Goal: Task Accomplishment & Management: Manage account settings

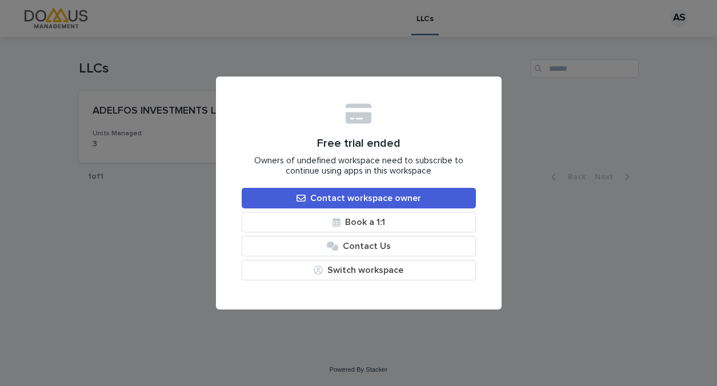
click at [590, 170] on div "Free trial ended Owners of undefined workspace need to subscribe to continue us…" at bounding box center [358, 193] width 717 height 386
click at [537, 213] on div "Free trial ended Owners of undefined workspace need to subscribe to continue us…" at bounding box center [358, 193] width 717 height 386
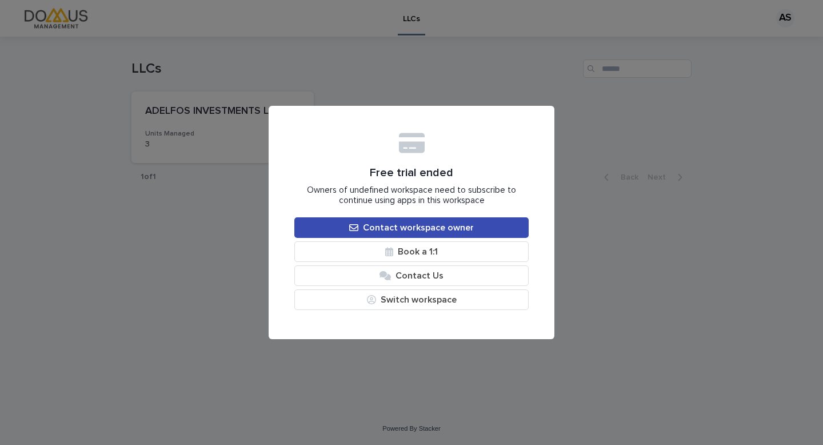
click at [443, 229] on span "Contact workspace owner" at bounding box center [418, 227] width 111 height 9
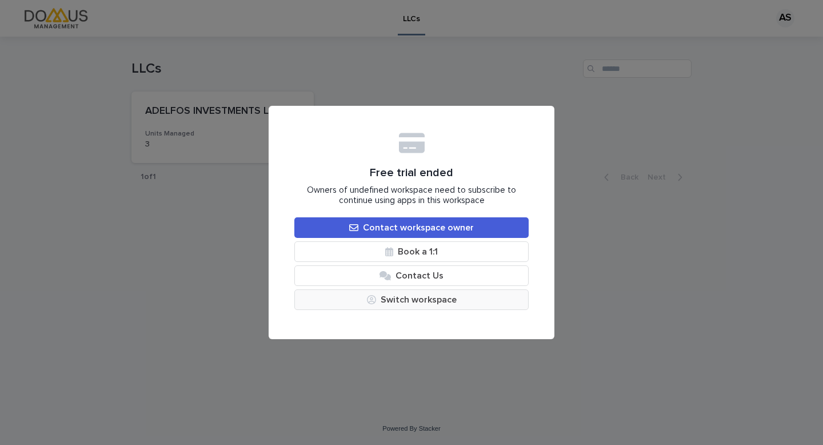
click at [452, 302] on button "Switch workspace" at bounding box center [411, 299] width 234 height 21
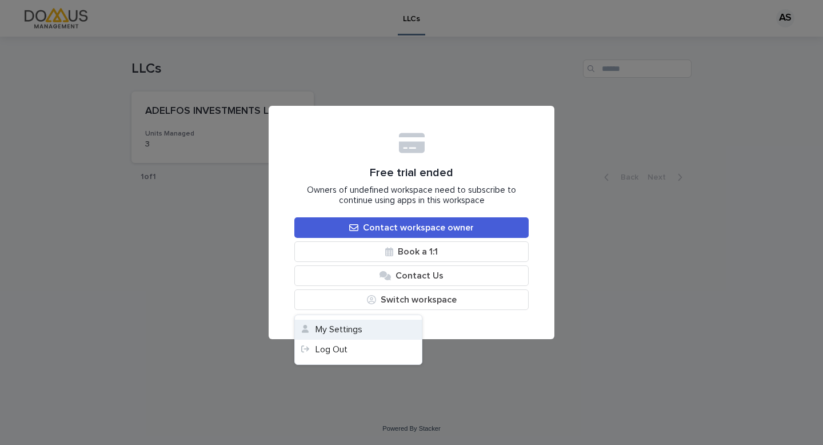
click at [364, 329] on button "My Settings" at bounding box center [358, 329] width 127 height 20
